Goal: Task Accomplishment & Management: Manage account settings

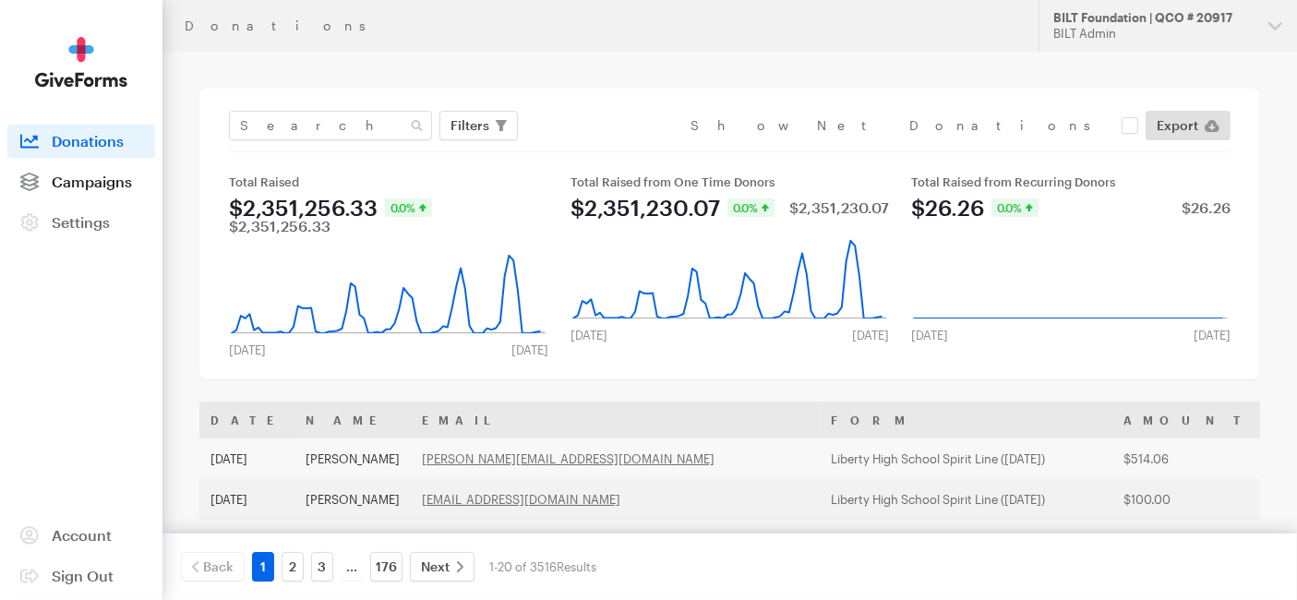
click at [116, 175] on span "Campaigns" at bounding box center [92, 182] width 80 height 18
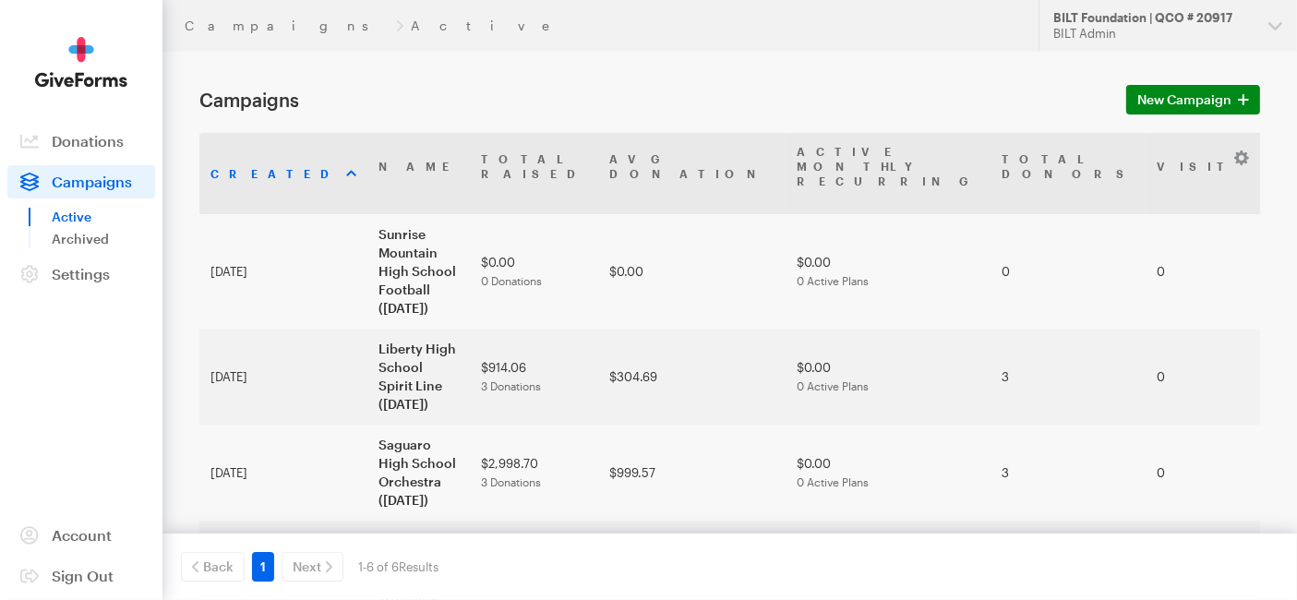
scroll to position [98, 0]
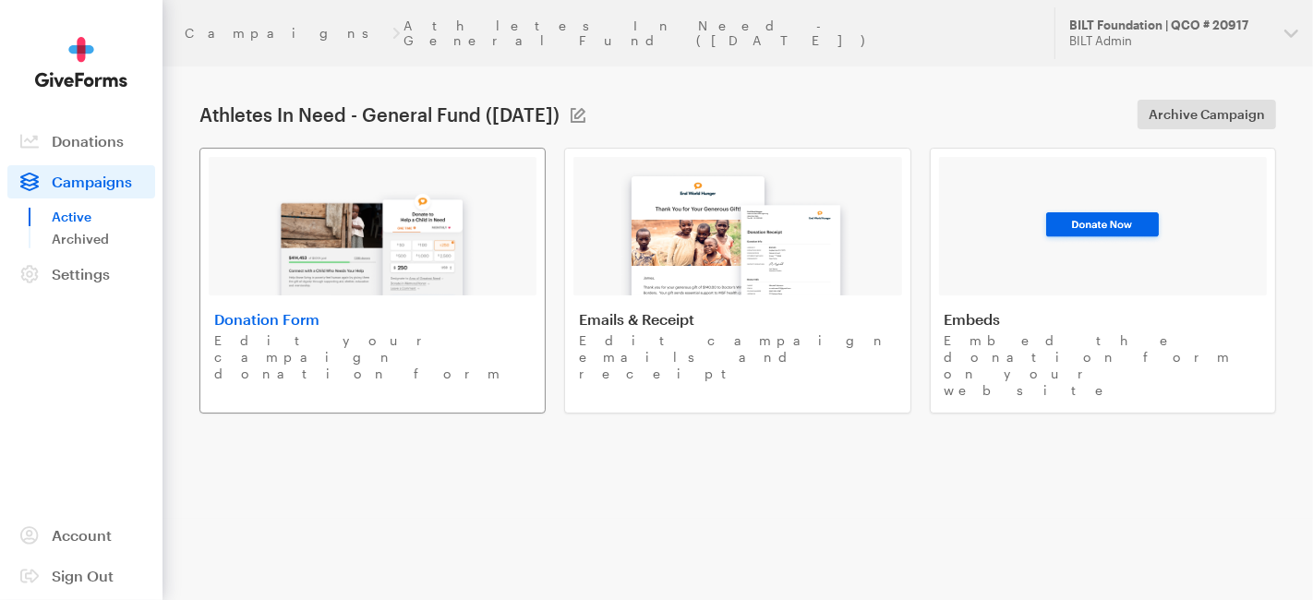
click at [434, 291] on link "Donation Form Edit your campaign donation form" at bounding box center [372, 281] width 346 height 266
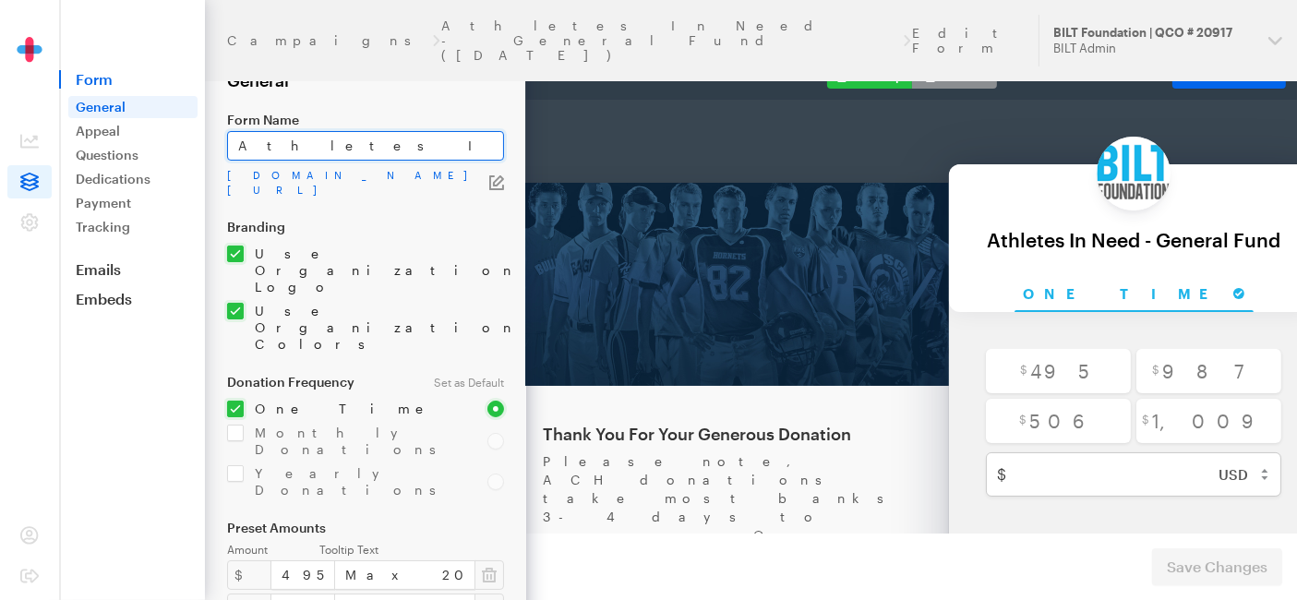
scroll to position [0, 12]
drag, startPoint x: 871, startPoint y: 198, endPoint x: 560, endPoint y: 93, distance: 327.3
type input "Athletes In Need - General Fund 2026"
click at [1152, 548] on button "Save Changes" at bounding box center [1217, 566] width 130 height 37
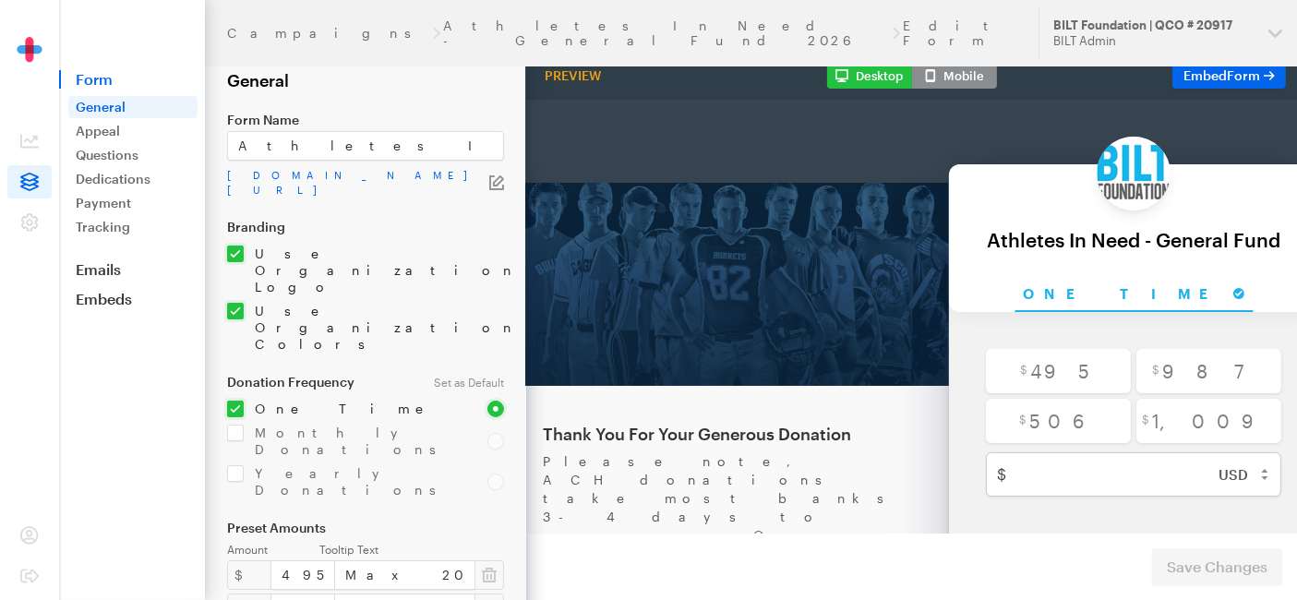
click at [35, 175] on icon at bounding box center [29, 182] width 18 height 18
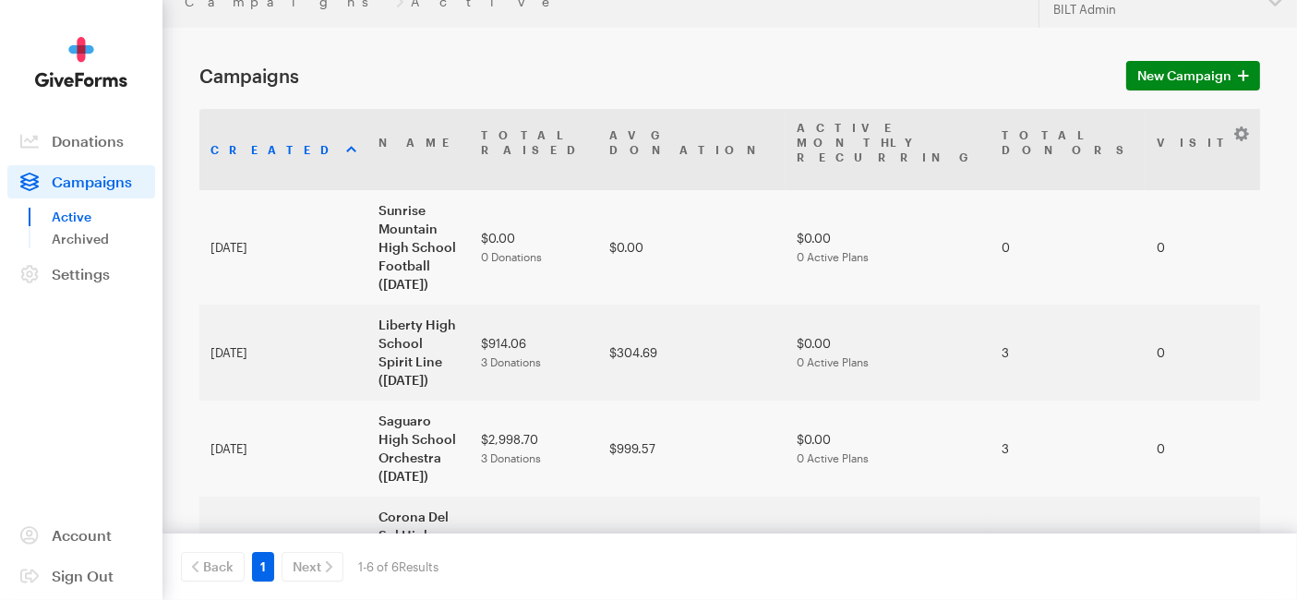
scroll to position [79, 0]
